Goal: Navigation & Orientation: Find specific page/section

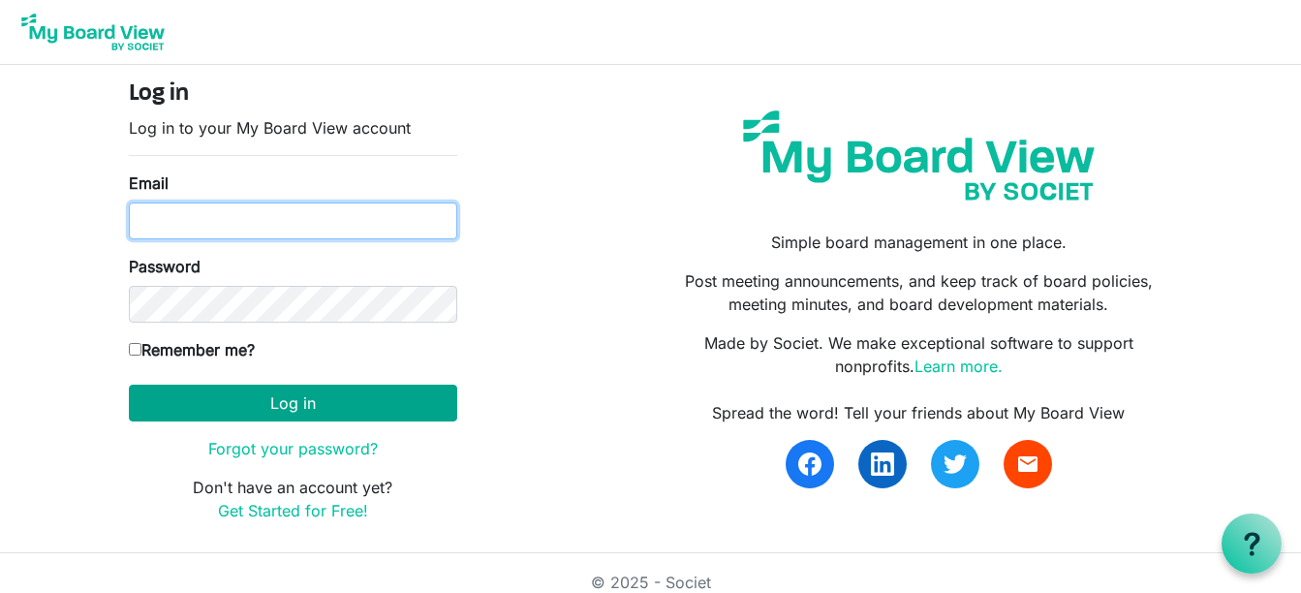
type input "[EMAIL_ADDRESS][DOMAIN_NAME]"
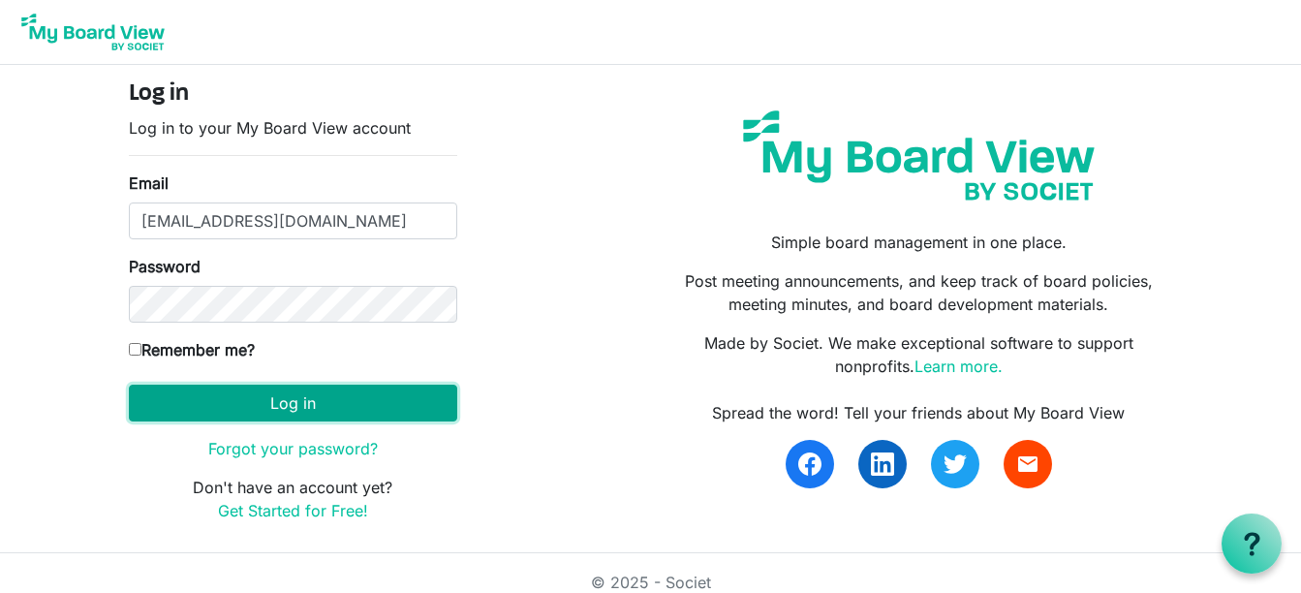
click at [278, 392] on button "Log in" at bounding box center [293, 402] width 328 height 37
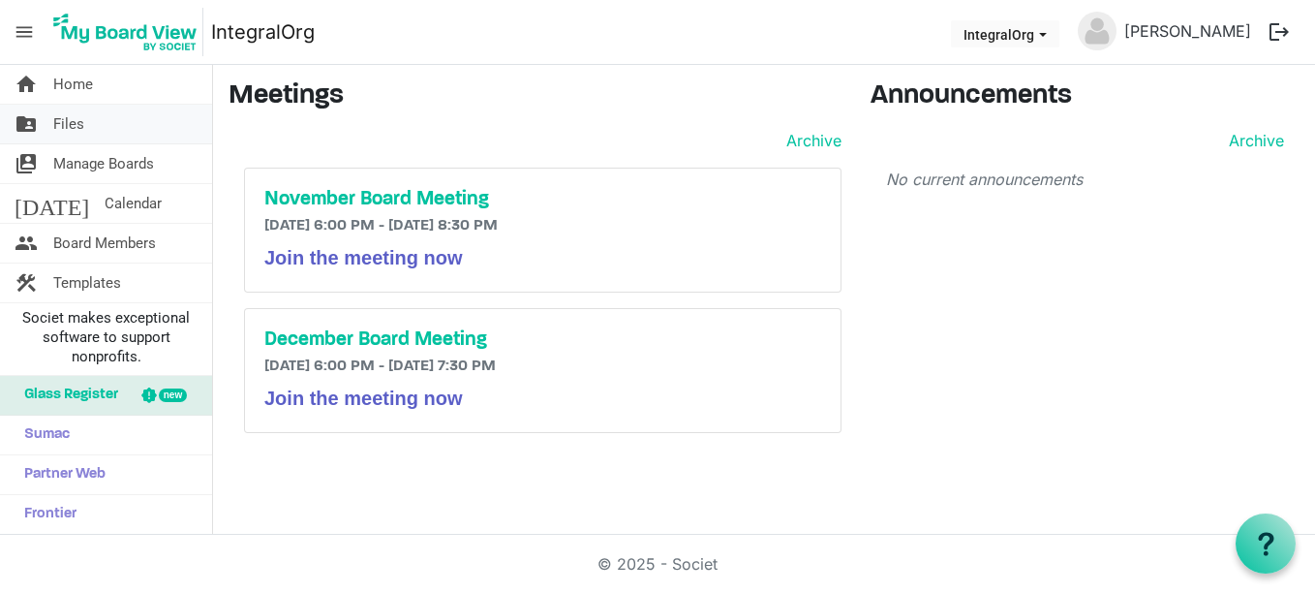
click at [74, 133] on span "Files" at bounding box center [68, 124] width 31 height 39
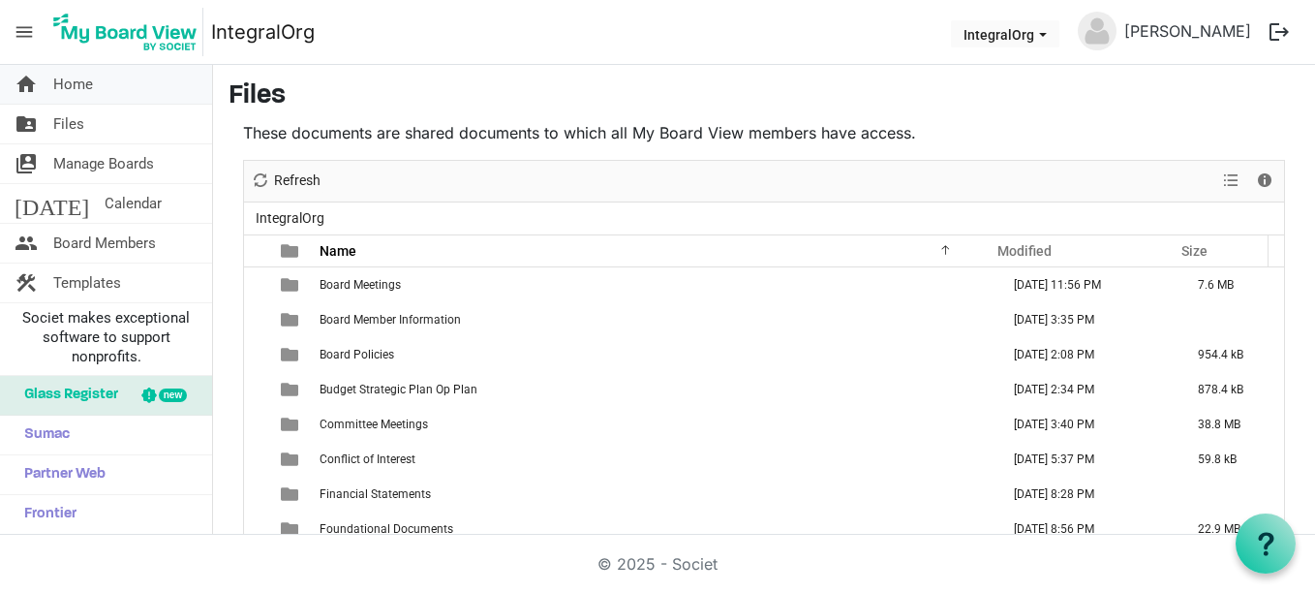
click at [94, 76] on link "home Home" at bounding box center [106, 84] width 212 height 39
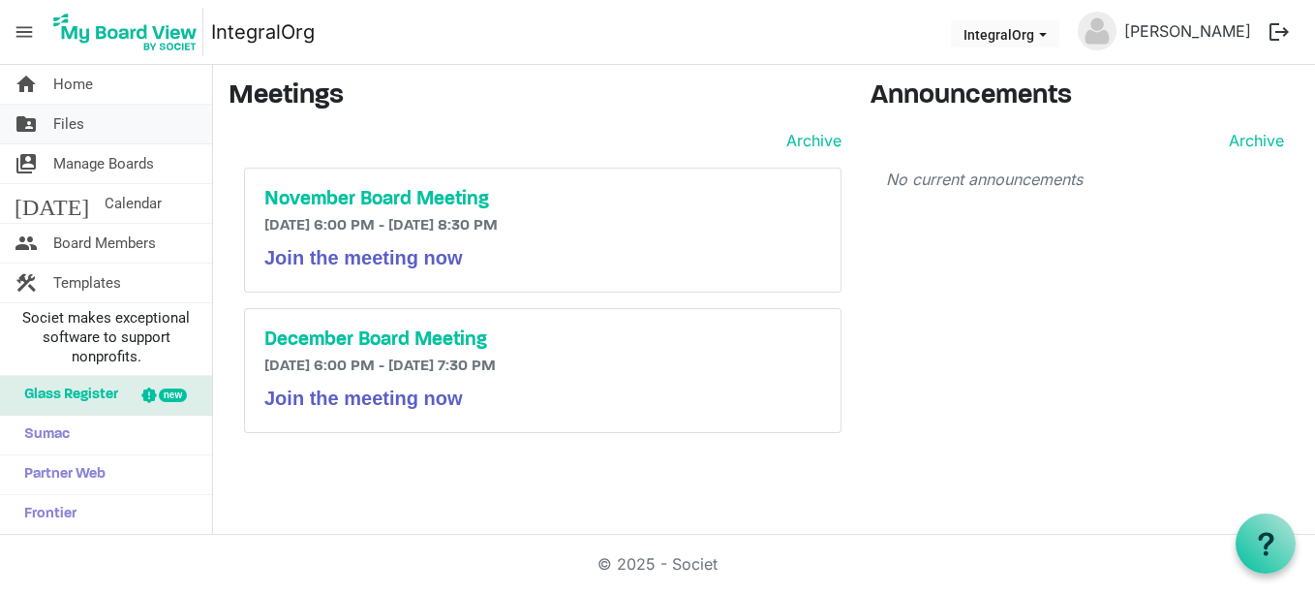
click at [77, 129] on span "Files" at bounding box center [68, 124] width 31 height 39
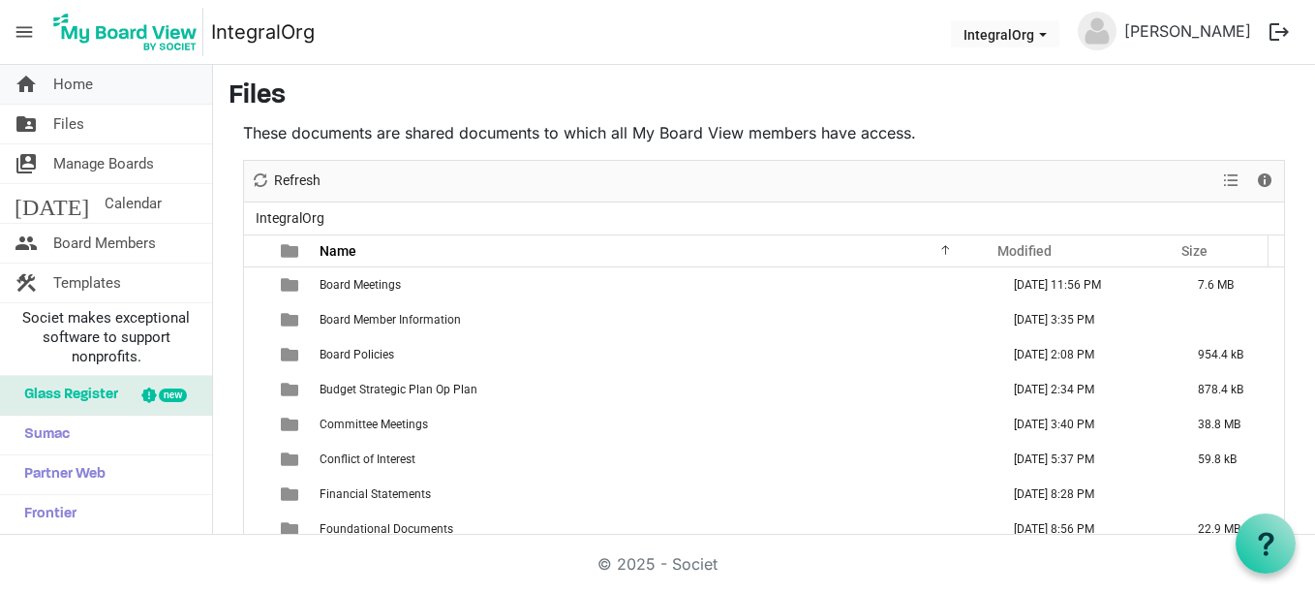
click at [70, 77] on span "Home" at bounding box center [73, 84] width 40 height 39
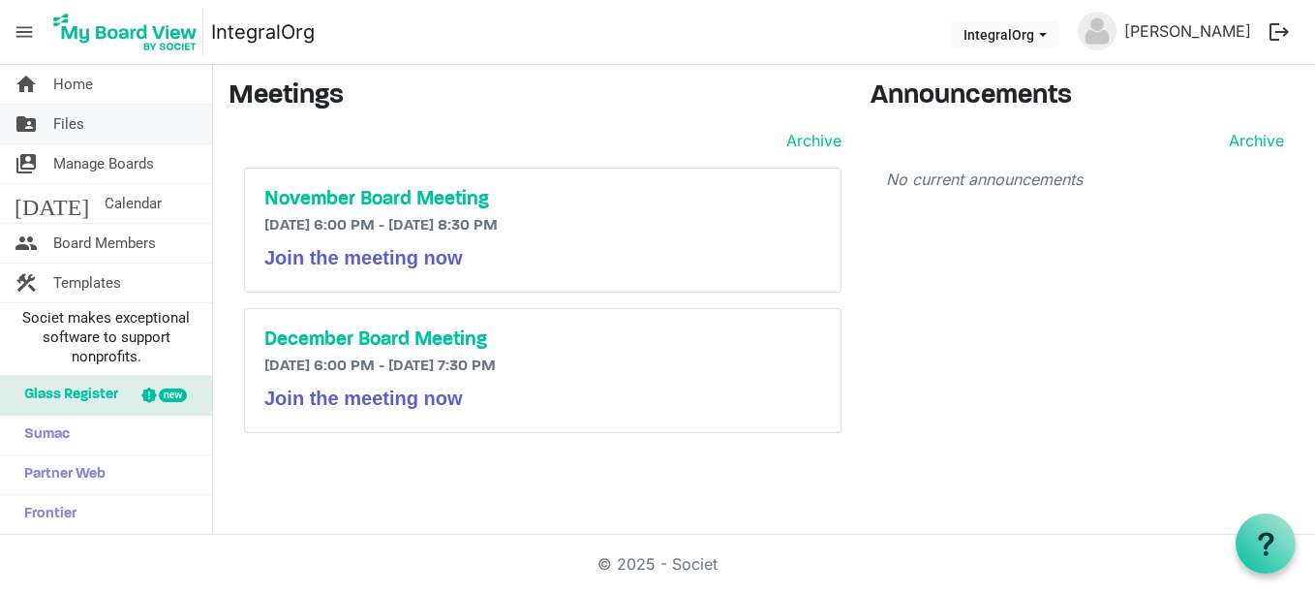
click at [60, 125] on span "Files" at bounding box center [68, 124] width 31 height 39
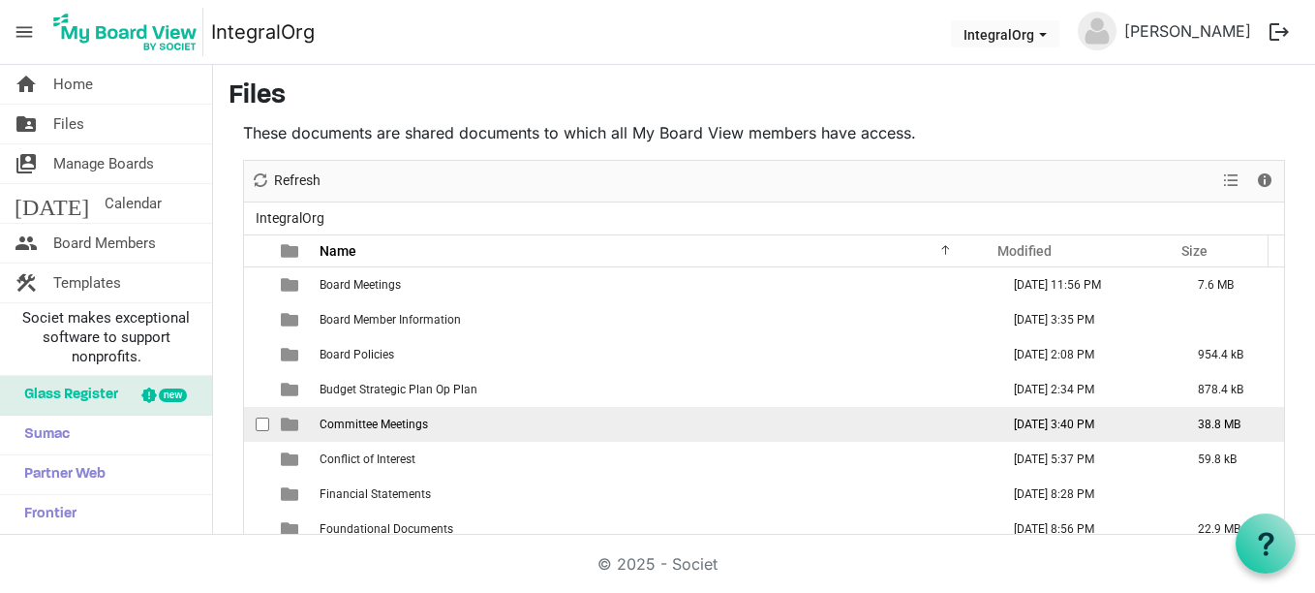
click at [419, 415] on td "Committee Meetings" at bounding box center [654, 424] width 680 height 35
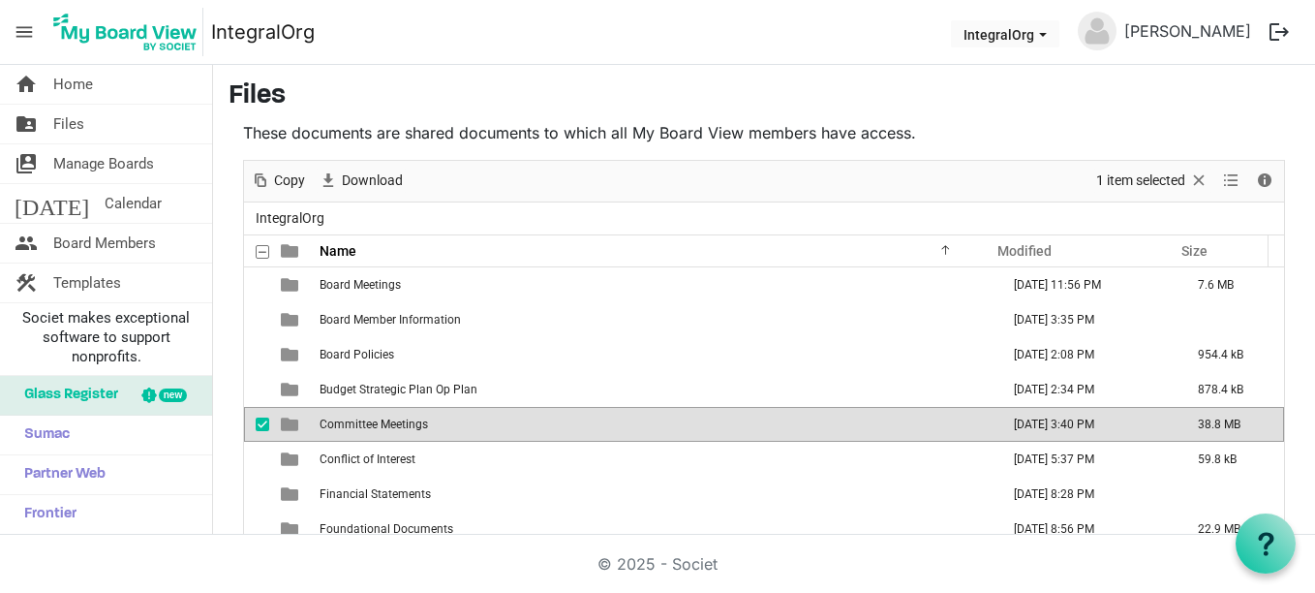
click at [419, 415] on td "Committee Meetings" at bounding box center [654, 424] width 680 height 35
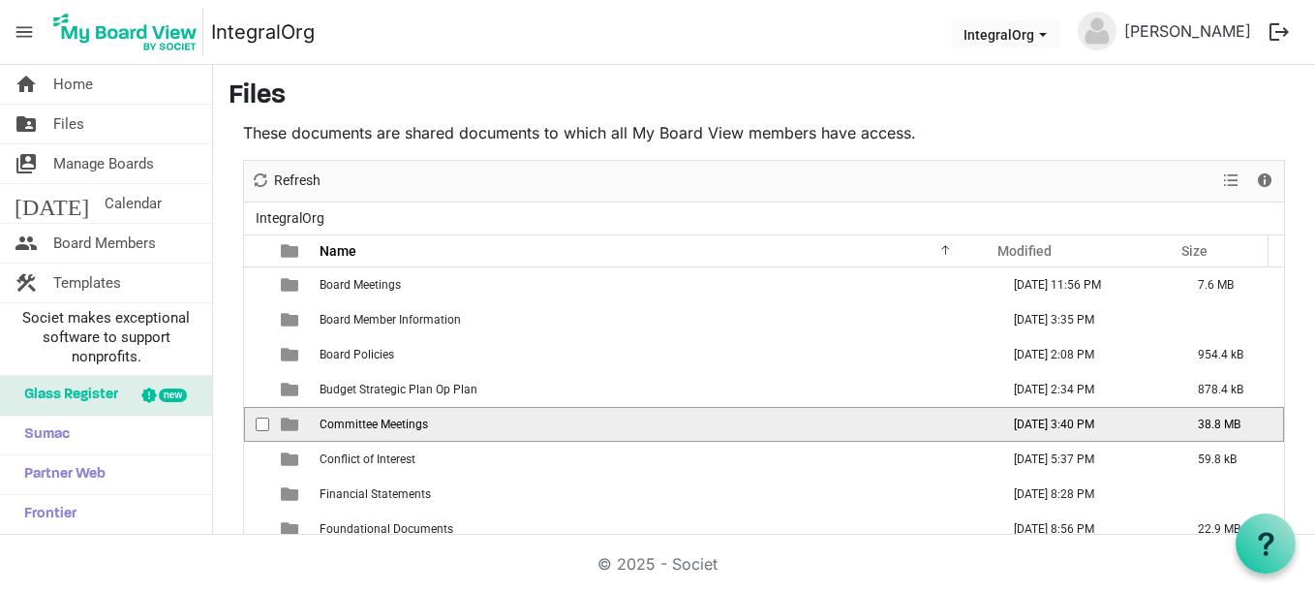
click at [419, 415] on td "Committee Meetings" at bounding box center [654, 424] width 680 height 35
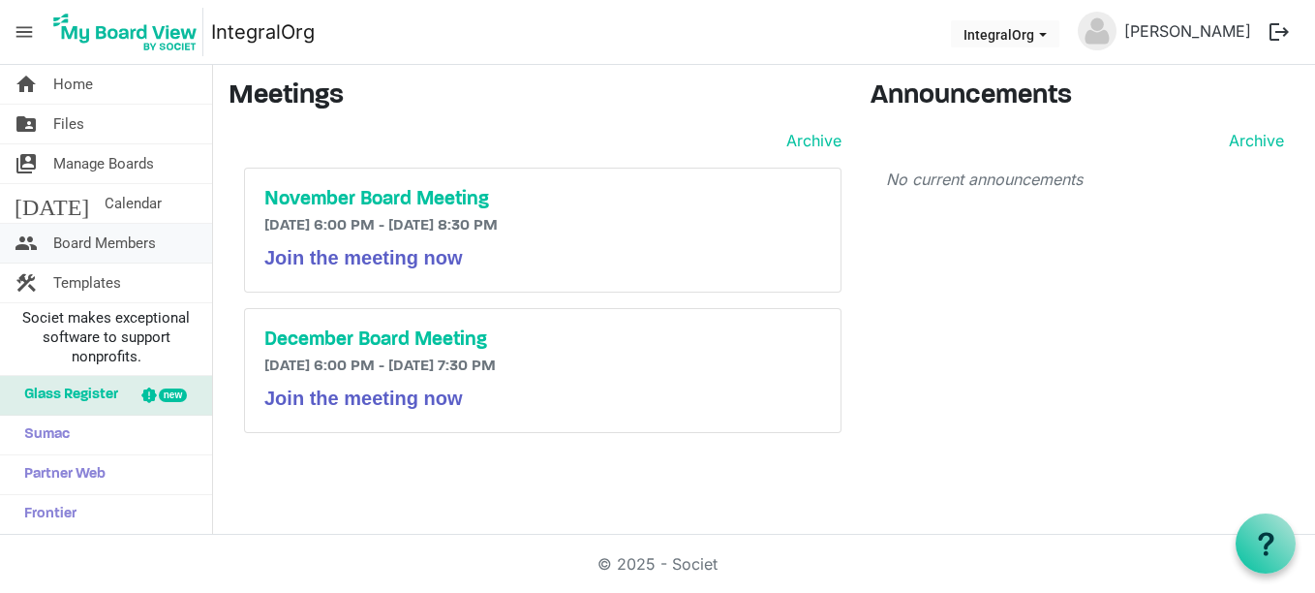
click at [155, 230] on span "Board Members" at bounding box center [104, 243] width 103 height 39
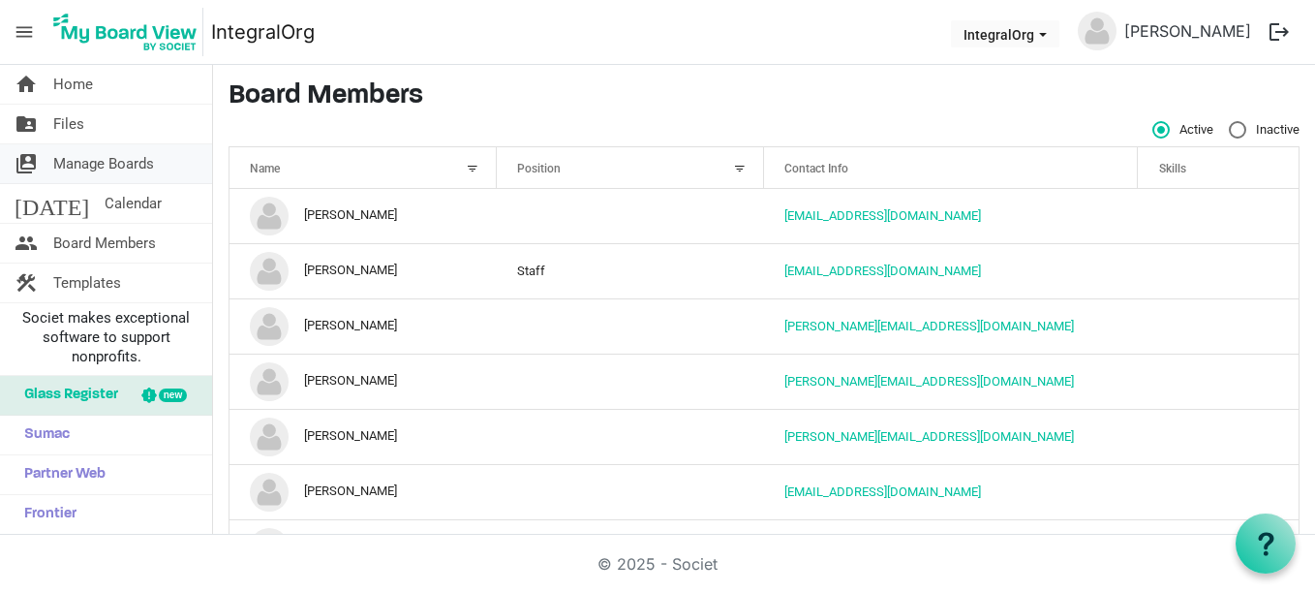
click at [67, 157] on span "Manage Boards" at bounding box center [103, 163] width 101 height 39
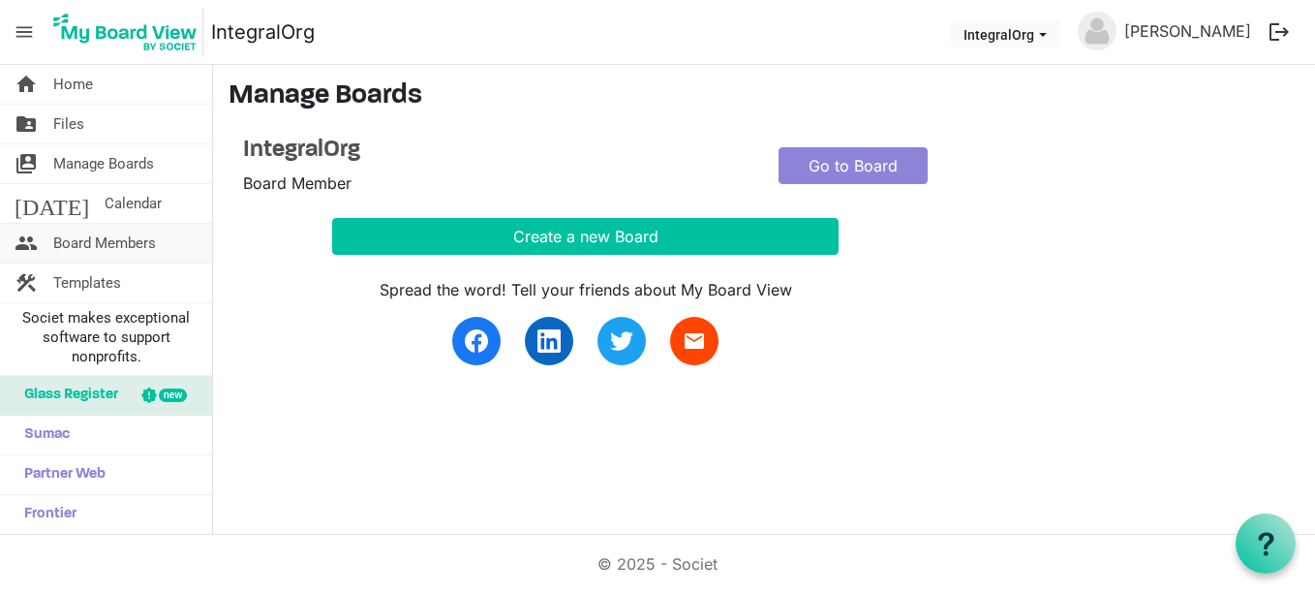
click at [79, 246] on span "Board Members" at bounding box center [104, 243] width 103 height 39
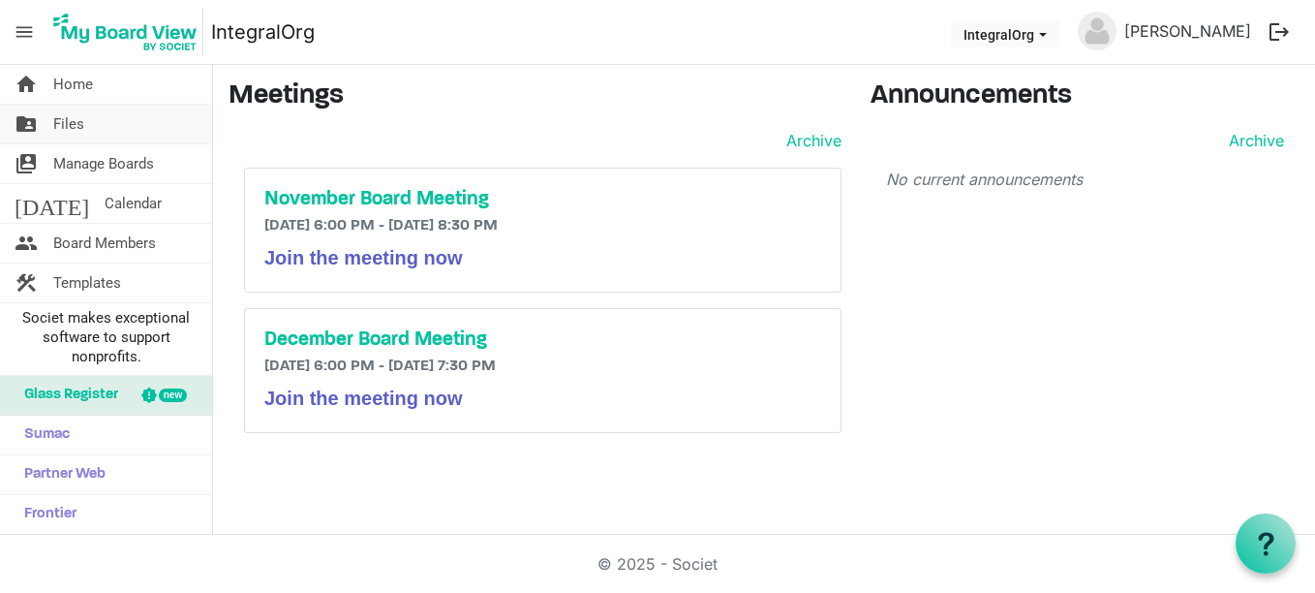
click at [73, 124] on span "Files" at bounding box center [68, 124] width 31 height 39
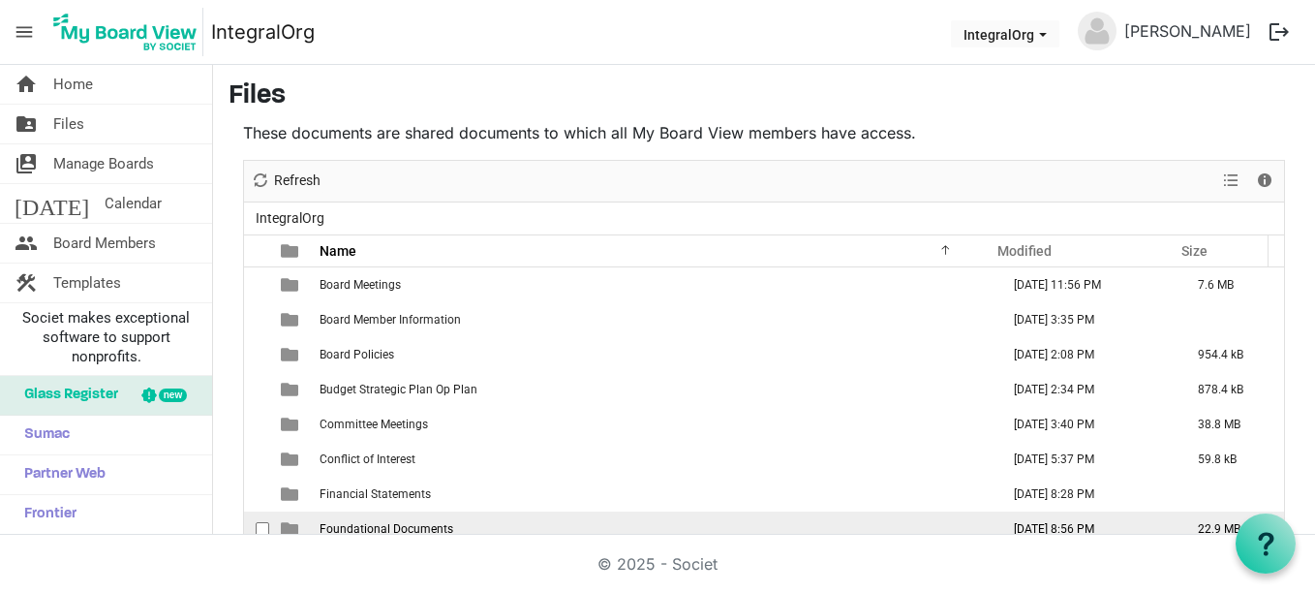
click at [366, 531] on span "Foundational Documents" at bounding box center [387, 529] width 134 height 14
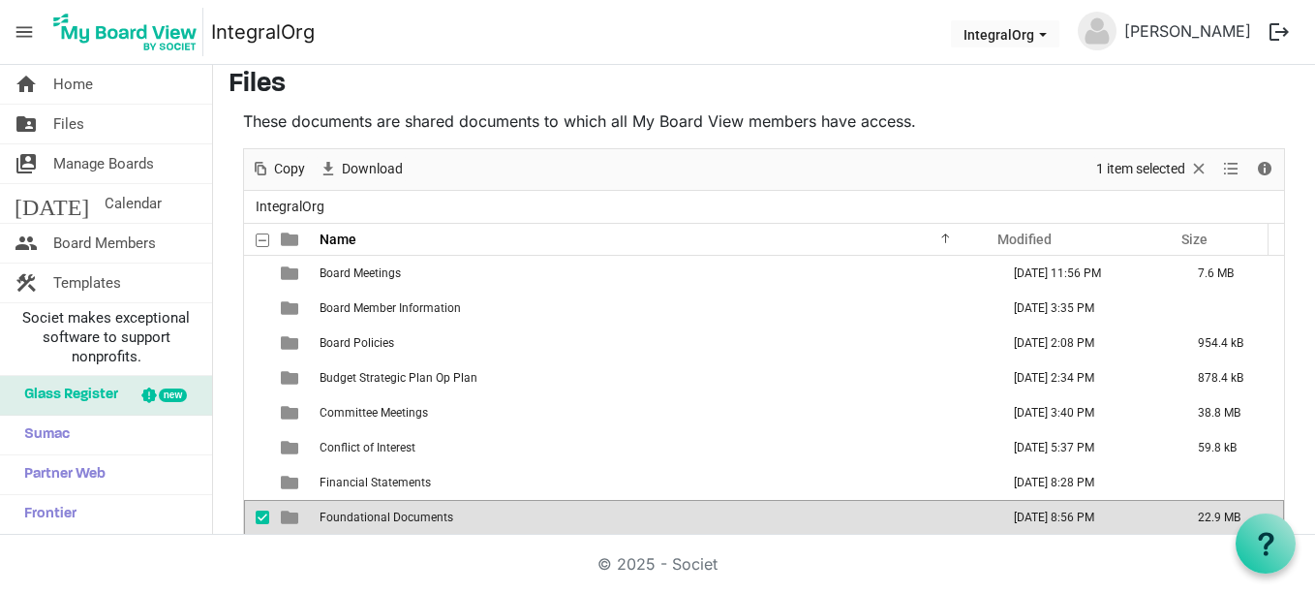
click at [366, 531] on td "Foundational Documents" at bounding box center [654, 517] width 680 height 35
